Goal: Find specific page/section: Find specific page/section

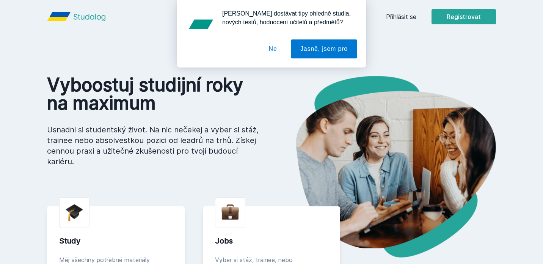
click at [392, 17] on div "[PERSON_NAME] dostávat tipy ohledně studia, nových testů, hodnocení učitelů a p…" at bounding box center [271, 34] width 543 height 68
click at [272, 46] on button "Ne" at bounding box center [273, 48] width 27 height 19
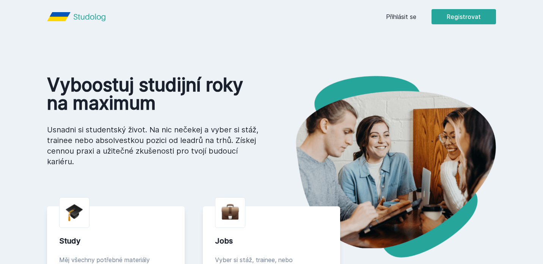
click at [403, 7] on header "Přihlásit se Registrovat" at bounding box center [272, 16] width 486 height 33
click at [403, 13] on link "Přihlásit se" at bounding box center [401, 16] width 30 height 9
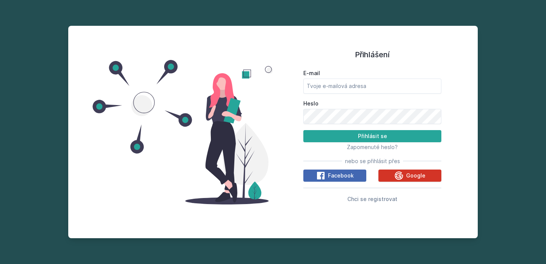
click at [405, 176] on div "Google" at bounding box center [410, 175] width 31 height 9
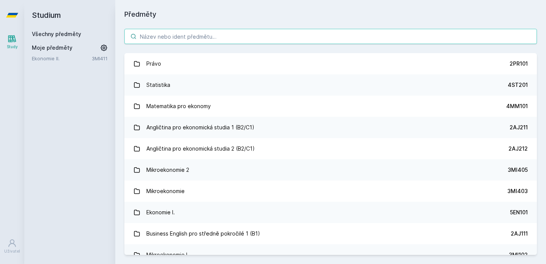
click at [247, 35] on input "search" at bounding box center [330, 36] width 413 height 15
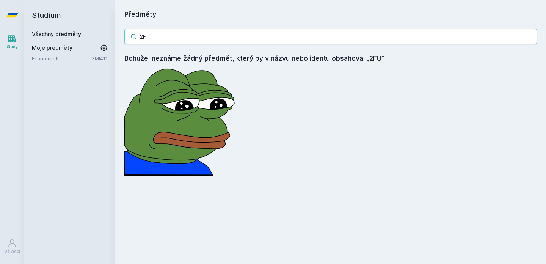
type input "2"
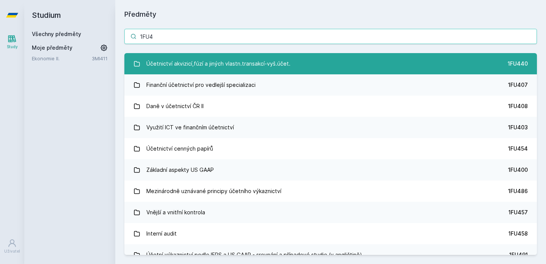
type input "1FU4"
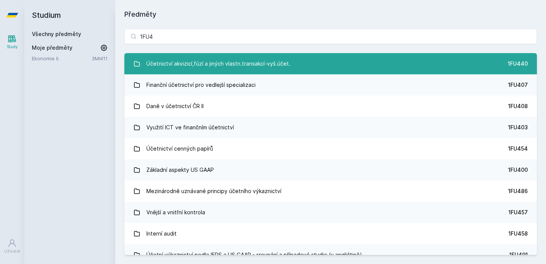
click at [235, 60] on div "Účetnictví akvizicí,fúzí a jiných vlastn.transakcí-vyš.účet." at bounding box center [218, 63] width 144 height 15
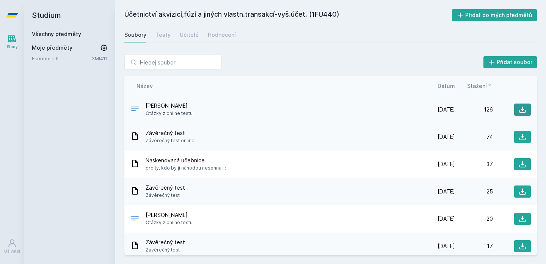
click at [514, 108] on button at bounding box center [522, 110] width 17 height 12
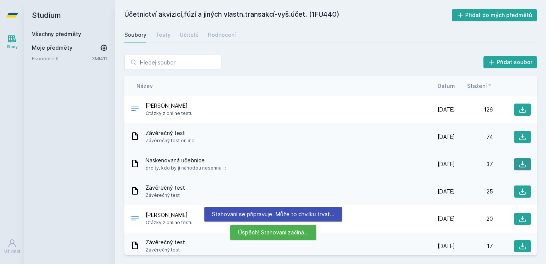
click at [519, 163] on icon at bounding box center [523, 164] width 8 height 8
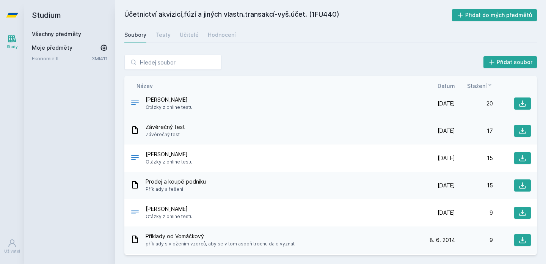
scroll to position [124, 0]
